Goal: Task Accomplishment & Management: Use online tool/utility

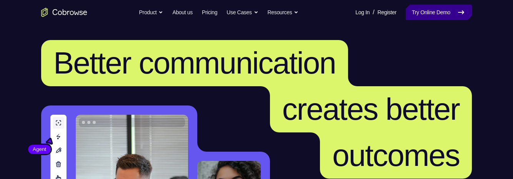
click at [428, 14] on link "Try Online Demo" at bounding box center [438, 12] width 66 height 15
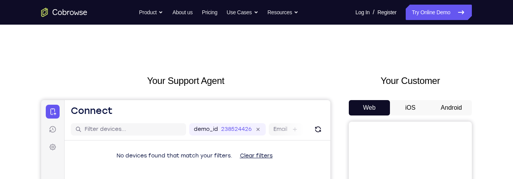
click at [452, 108] on button "Android" at bounding box center [450, 107] width 41 height 15
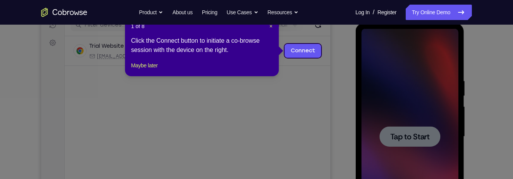
click at [420, 140] on icon at bounding box center [256, 89] width 513 height 179
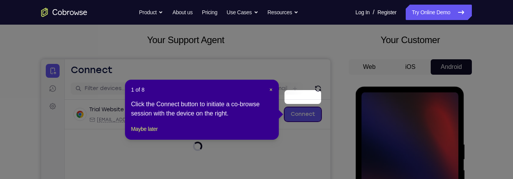
scroll to position [33, 0]
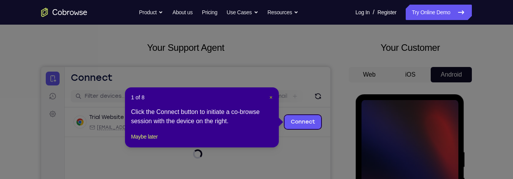
click at [269, 98] on span "×" at bounding box center [270, 97] width 3 height 6
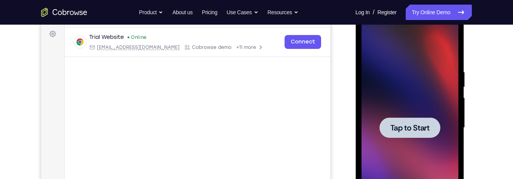
scroll to position [113, 0]
click at [415, 127] on span "Tap to Start" at bounding box center [409, 127] width 39 height 8
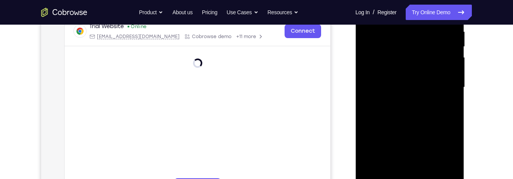
scroll to position [194, 0]
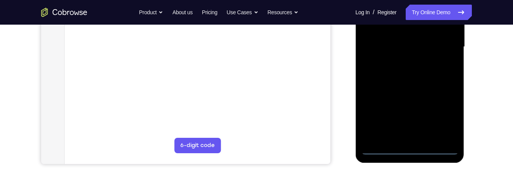
click at [411, 149] on div at bounding box center [409, 46] width 97 height 215
click at [441, 114] on div at bounding box center [409, 46] width 97 height 215
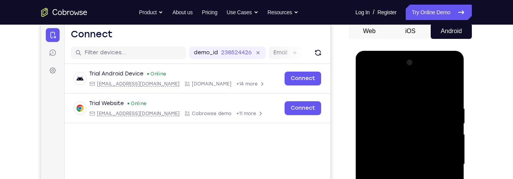
scroll to position [76, 0]
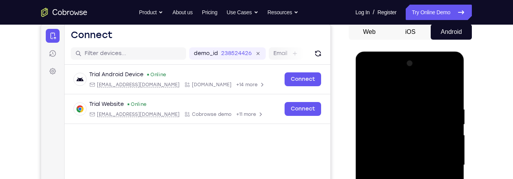
click at [419, 94] on div at bounding box center [409, 164] width 97 height 215
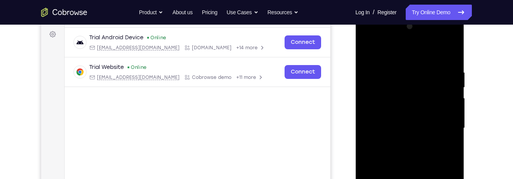
scroll to position [112, 0]
click at [443, 126] on div at bounding box center [409, 128] width 97 height 215
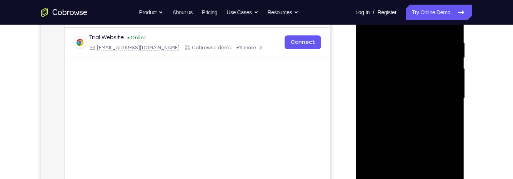
scroll to position [146, 0]
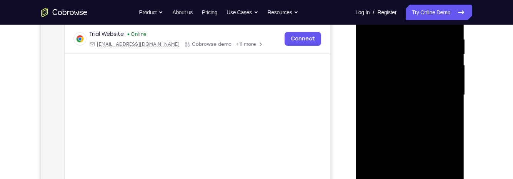
click at [406, 110] on div at bounding box center [409, 94] width 97 height 215
click at [424, 87] on div at bounding box center [409, 94] width 97 height 215
click at [400, 76] on div at bounding box center [409, 94] width 97 height 215
click at [438, 95] on div at bounding box center [409, 94] width 97 height 215
click at [433, 122] on div at bounding box center [409, 94] width 97 height 215
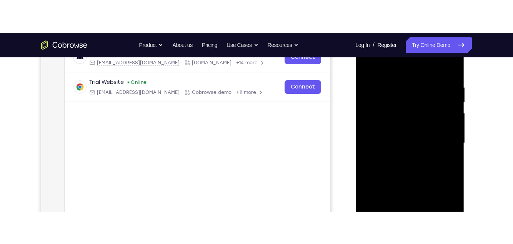
scroll to position [129, 0]
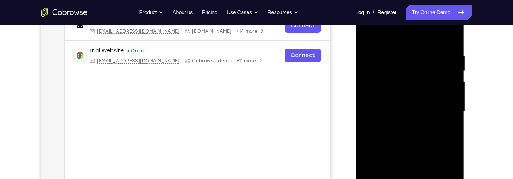
click at [435, 149] on div at bounding box center [409, 111] width 97 height 215
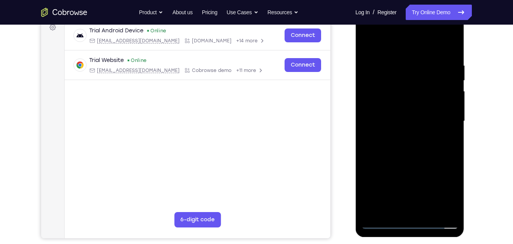
scroll to position [114, 0]
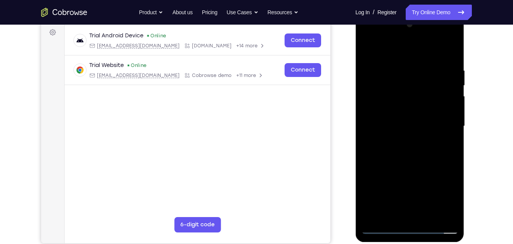
click at [430, 178] on div at bounding box center [409, 125] width 97 height 215
click at [430, 169] on div at bounding box center [409, 125] width 97 height 215
click at [370, 50] on div at bounding box center [409, 125] width 97 height 215
click at [398, 71] on div at bounding box center [409, 125] width 97 height 215
click at [378, 152] on div at bounding box center [409, 125] width 97 height 215
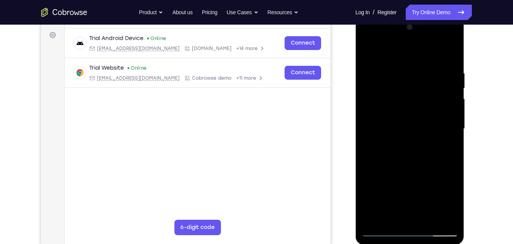
scroll to position [111, 0]
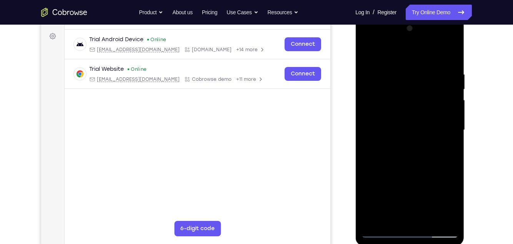
click at [440, 154] on div at bounding box center [409, 129] width 97 height 215
click at [444, 149] on div at bounding box center [409, 129] width 97 height 215
click at [447, 146] on div at bounding box center [409, 129] width 97 height 215
click at [450, 141] on div at bounding box center [409, 129] width 97 height 215
click at [449, 141] on div at bounding box center [409, 129] width 97 height 215
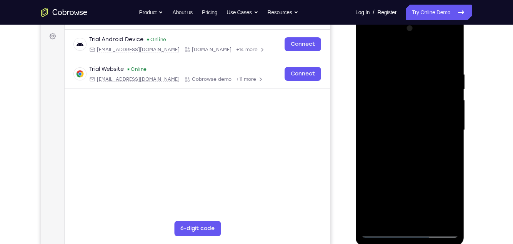
click at [447, 143] on div at bounding box center [409, 129] width 97 height 215
click at [449, 140] on div at bounding box center [409, 129] width 97 height 215
click at [448, 57] on div at bounding box center [409, 129] width 97 height 215
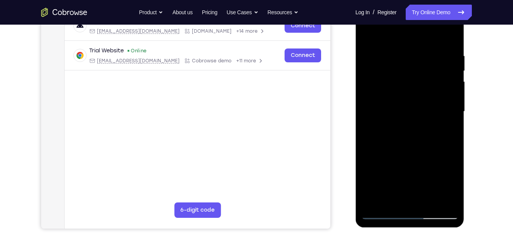
scroll to position [136, 0]
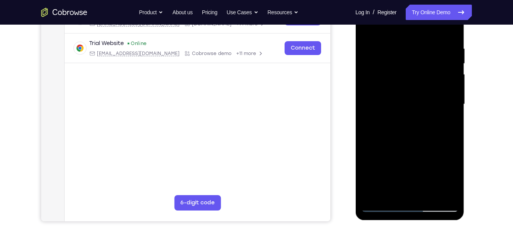
click at [372, 178] on div at bounding box center [409, 104] width 97 height 215
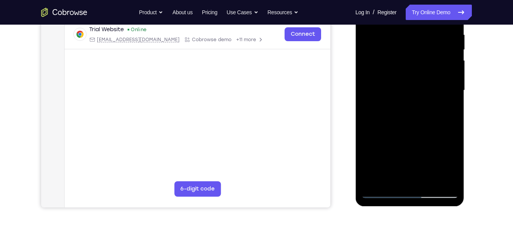
scroll to position [152, 0]
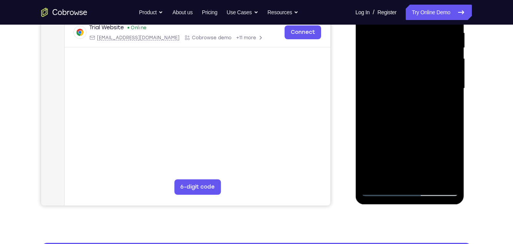
click at [448, 178] on div at bounding box center [409, 88] width 97 height 215
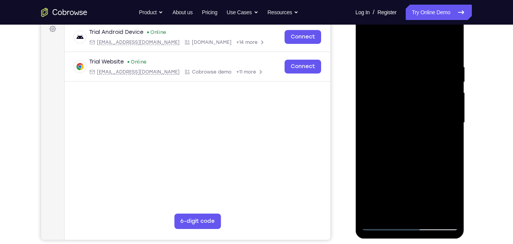
scroll to position [111, 0]
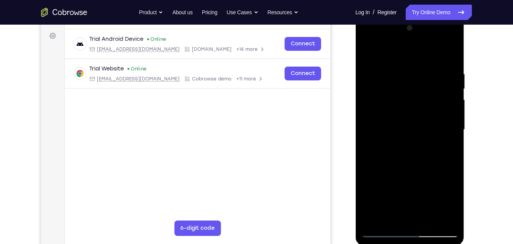
click at [408, 116] on div at bounding box center [409, 129] width 97 height 215
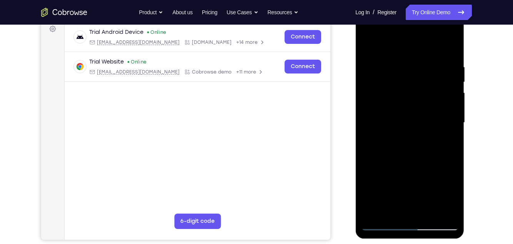
scroll to position [123, 0]
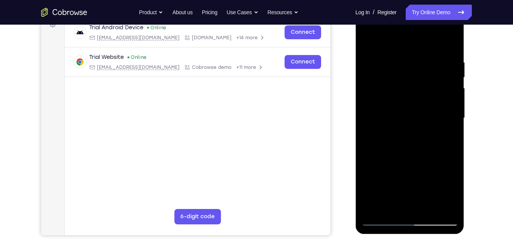
click at [370, 60] on div at bounding box center [409, 117] width 97 height 215
click at [443, 103] on div at bounding box center [409, 117] width 97 height 215
click at [381, 49] on div at bounding box center [409, 117] width 97 height 215
click at [385, 65] on div at bounding box center [409, 117] width 97 height 215
click at [447, 137] on div at bounding box center [409, 117] width 97 height 215
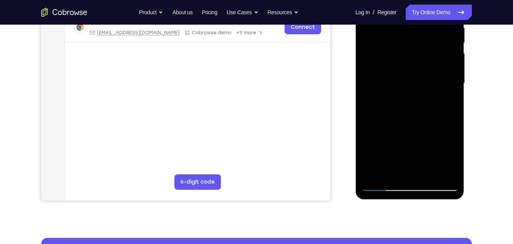
scroll to position [161, 0]
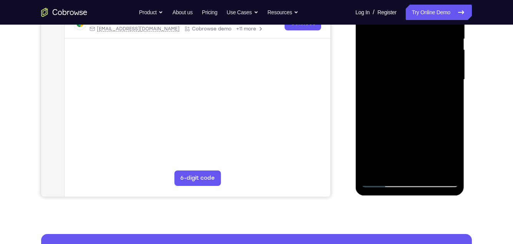
click at [372, 171] on div at bounding box center [409, 79] width 97 height 215
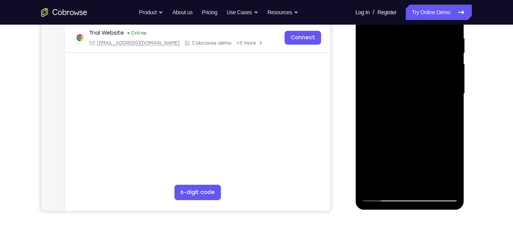
scroll to position [139, 0]
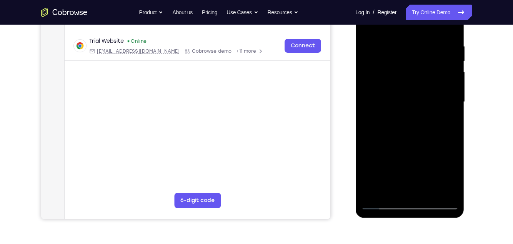
click at [451, 159] on div at bounding box center [409, 101] width 97 height 215
click at [363, 83] on div at bounding box center [409, 101] width 97 height 215
click at [370, 164] on div at bounding box center [409, 101] width 97 height 215
click at [451, 101] on div at bounding box center [409, 101] width 97 height 215
click at [453, 108] on div at bounding box center [409, 101] width 97 height 215
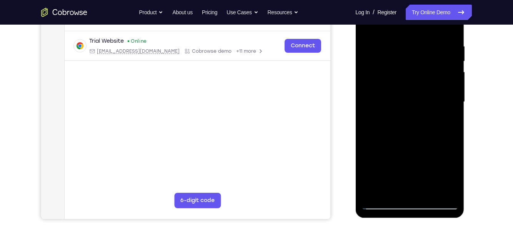
click at [455, 109] on div at bounding box center [409, 101] width 97 height 215
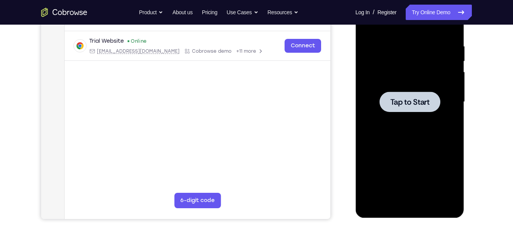
scroll to position [0, 0]
